Goal: Find specific page/section: Find specific page/section

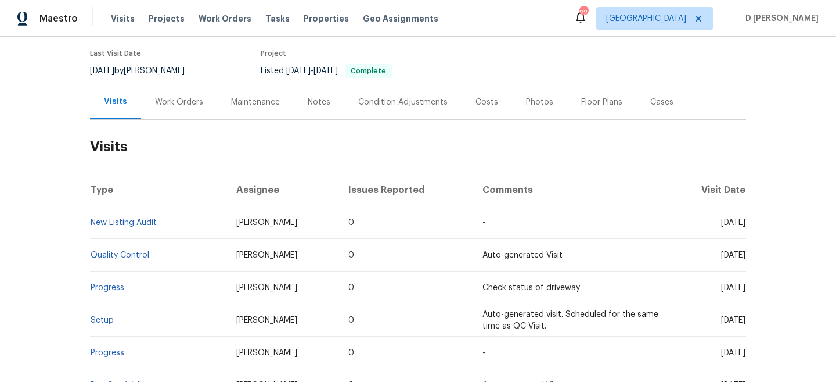
click at [151, 93] on div "Work Orders" at bounding box center [179, 102] width 76 height 34
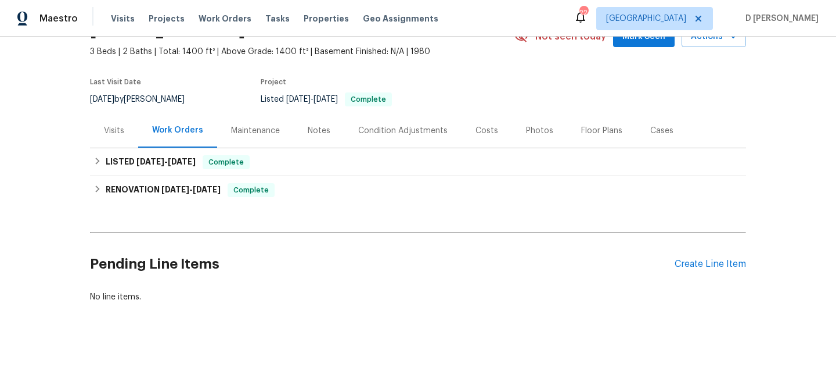
click at [109, 134] on div "Visits" at bounding box center [114, 131] width 20 height 12
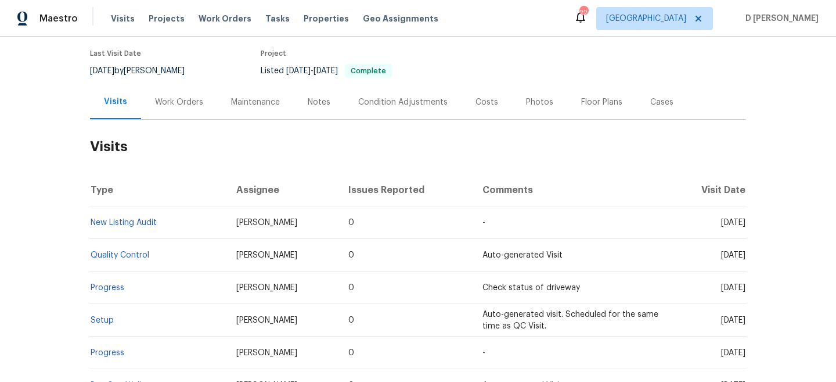
click at [176, 109] on div "Work Orders" at bounding box center [179, 102] width 76 height 34
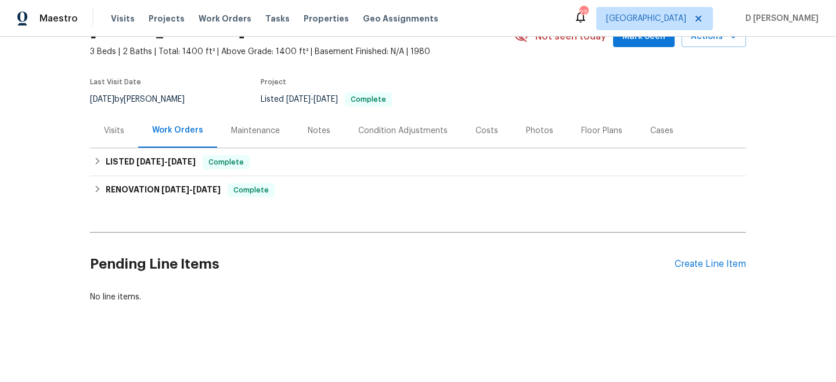
click at [107, 130] on div "Visits" at bounding box center [114, 131] width 20 height 12
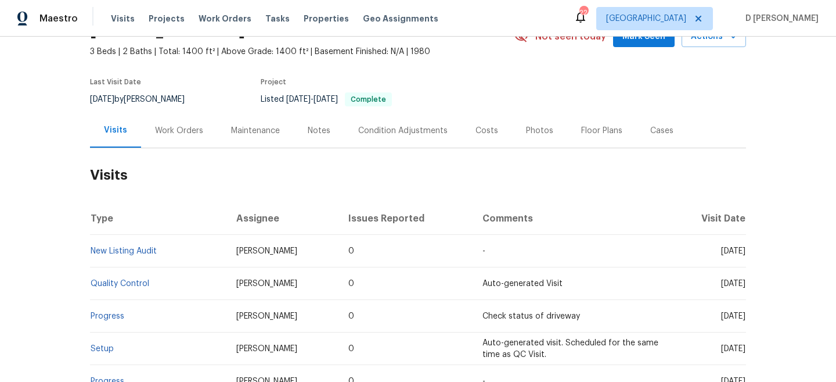
scroll to position [91, 0]
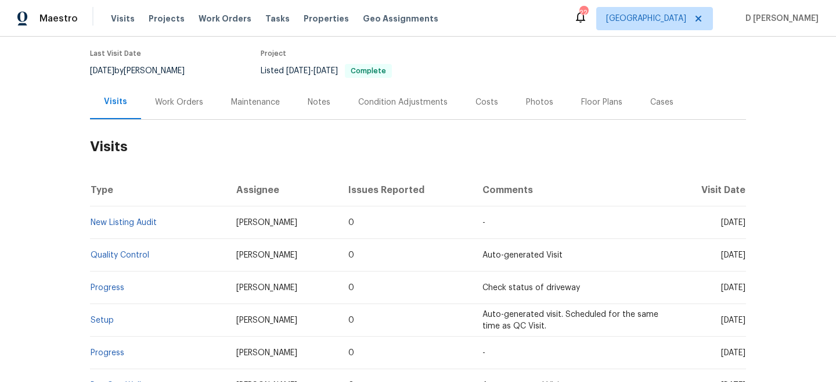
click at [184, 109] on div "Work Orders" at bounding box center [179, 102] width 76 height 34
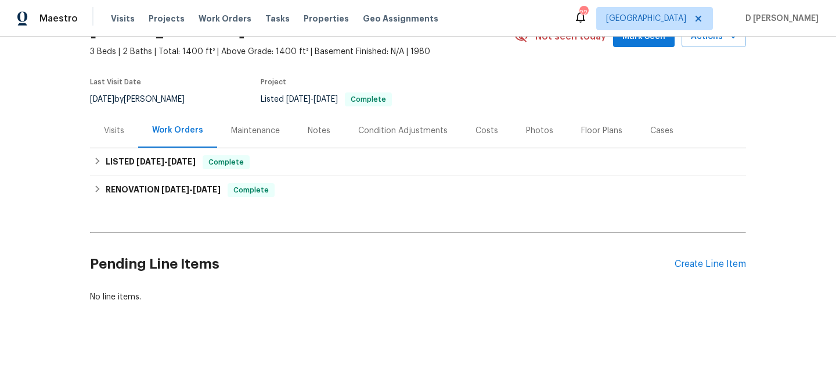
scroll to position [63, 0]
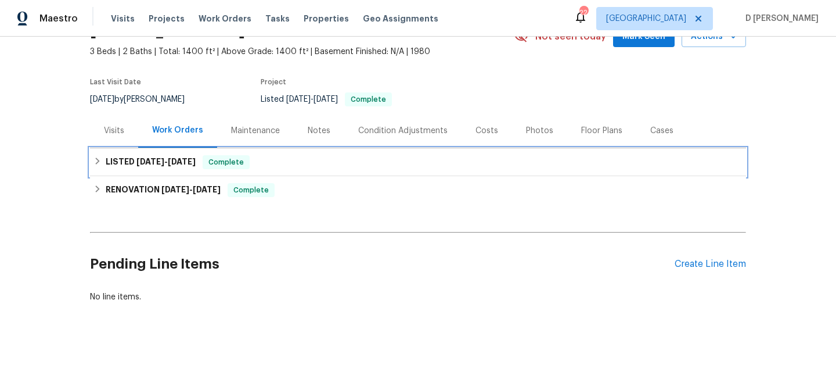
click at [100, 159] on icon at bounding box center [97, 161] width 8 height 8
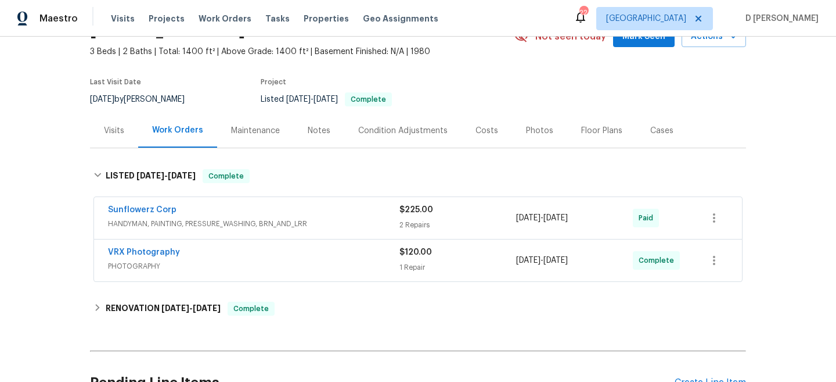
click at [193, 224] on span "HANDYMAN, PAINTING, PRESSURE_WASHING, BRN_AND_LRR" at bounding box center [254, 224] width 292 height 12
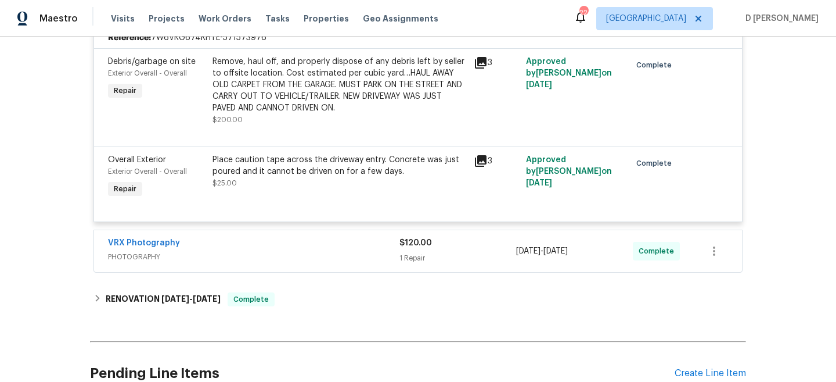
scroll to position [283, 0]
click at [187, 261] on span "PHOTOGRAPHY" at bounding box center [254, 256] width 292 height 12
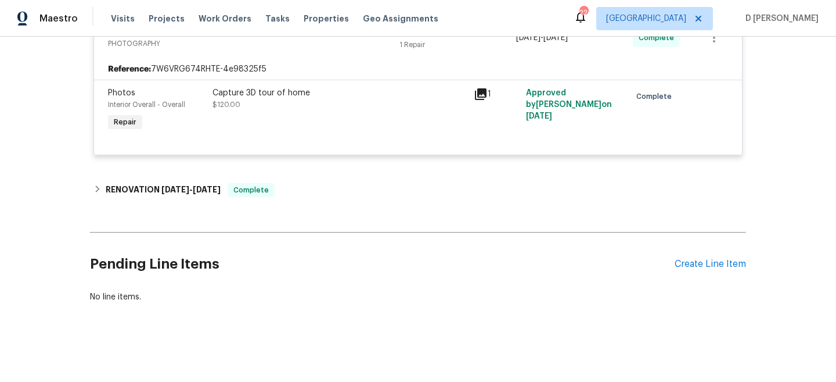
scroll to position [0, 0]
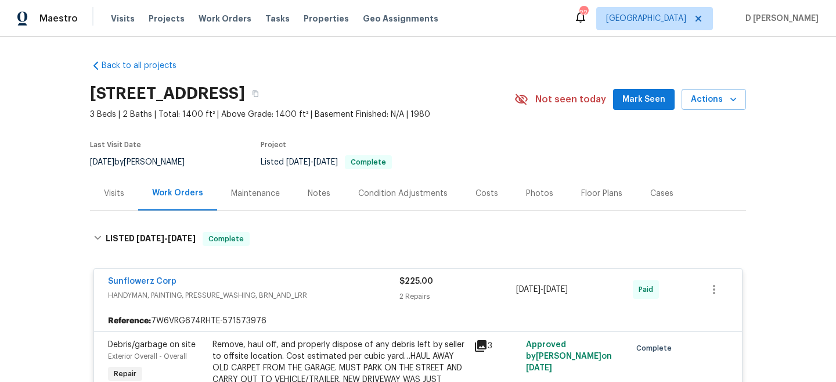
click at [185, 295] on span "HANDYMAN, PAINTING, PRESSURE_WASHING, BRN_AND_LRR" at bounding box center [254, 295] width 292 height 12
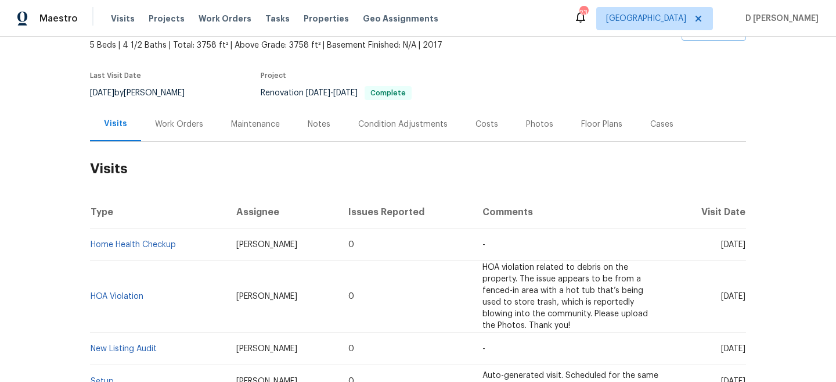
scroll to position [71, 0]
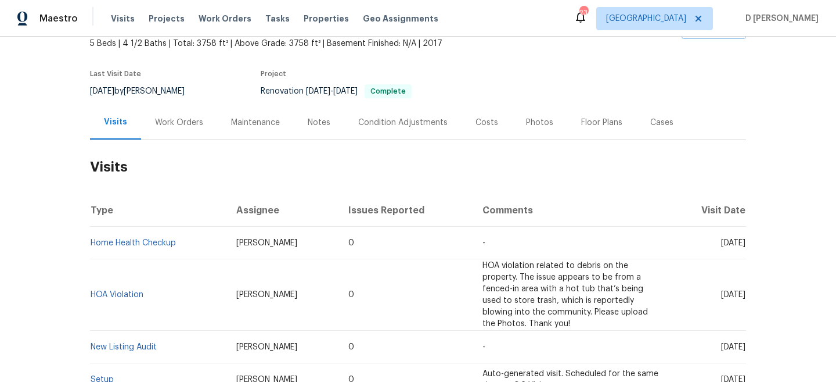
click at [177, 126] on div "Work Orders" at bounding box center [179, 123] width 48 height 12
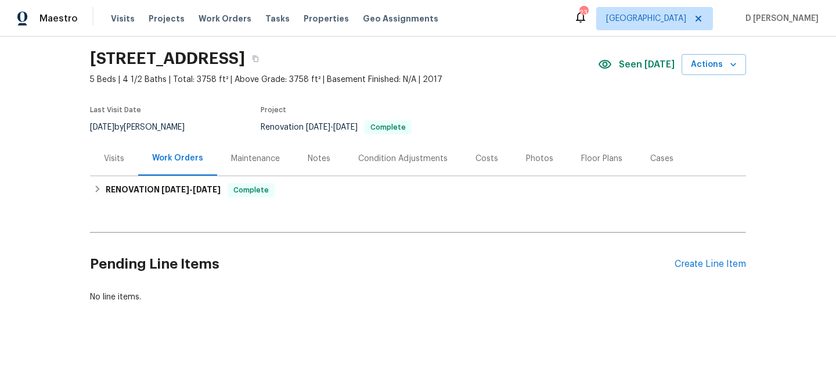
click at [123, 156] on div "Visits" at bounding box center [114, 159] width 20 height 12
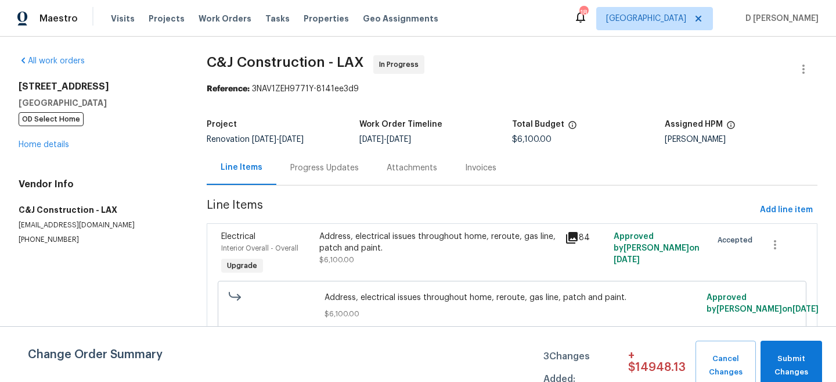
click at [436, 244] on div "Address, electrical issues throughout home, reroute, gas line, patch and paint." at bounding box center [438, 242] width 238 height 23
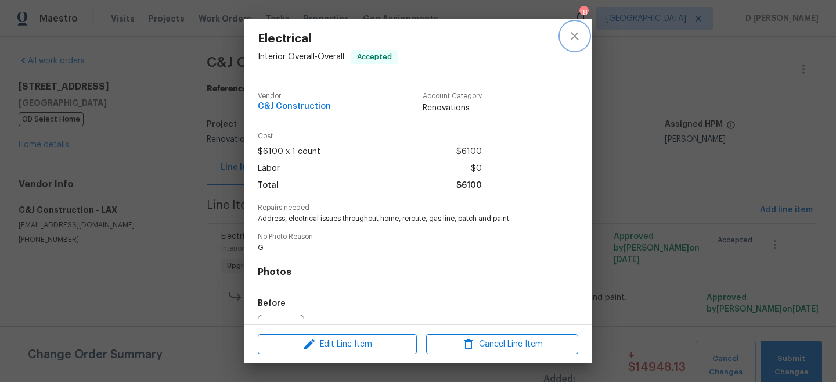
click at [584, 33] on button "close" at bounding box center [575, 36] width 28 height 28
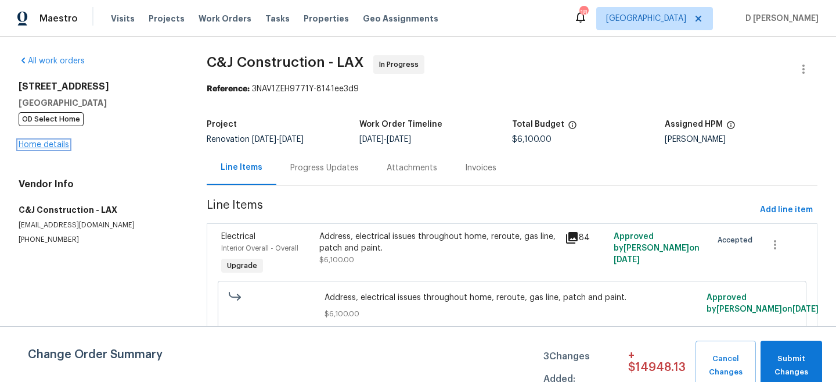
click at [42, 146] on link "Home details" at bounding box center [44, 145] width 51 height 8
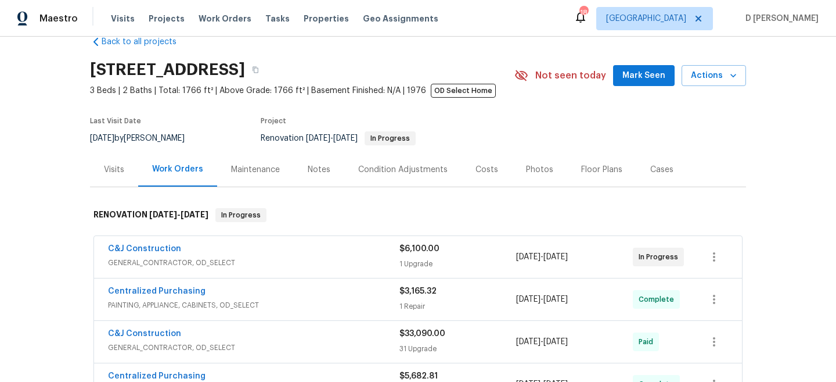
scroll to position [3, 0]
